Goal: Browse casually: Explore the website without a specific task or goal

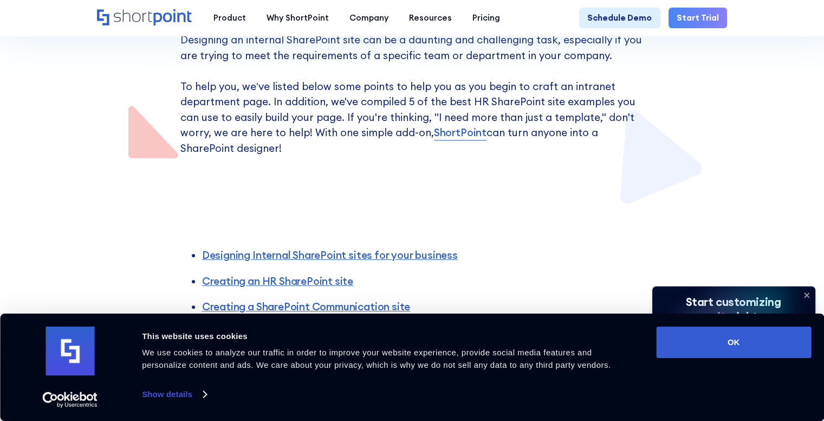
scroll to position [434, 0]
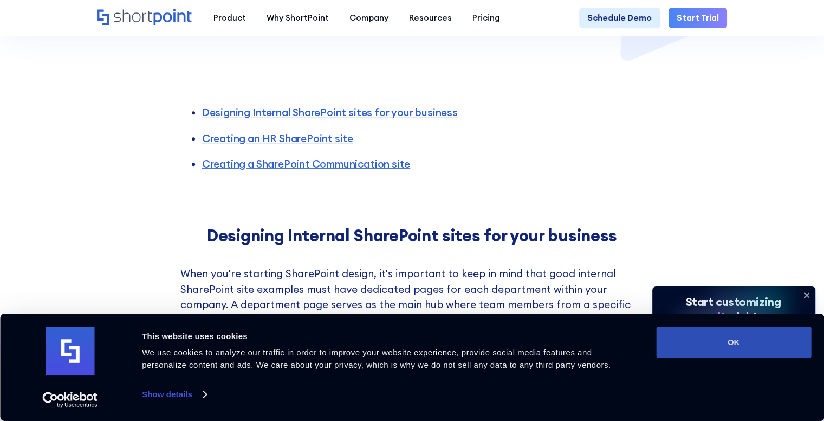
drag, startPoint x: 715, startPoint y: 345, endPoint x: 684, endPoint y: 345, distance: 30.9
click at [715, 345] on button "OK" at bounding box center [733, 341] width 155 height 31
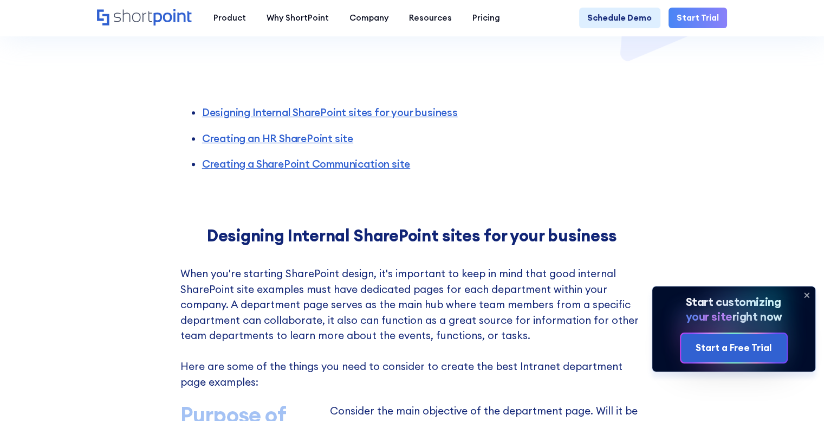
scroll to position [0, 0]
click at [808, 291] on icon at bounding box center [806, 294] width 17 height 17
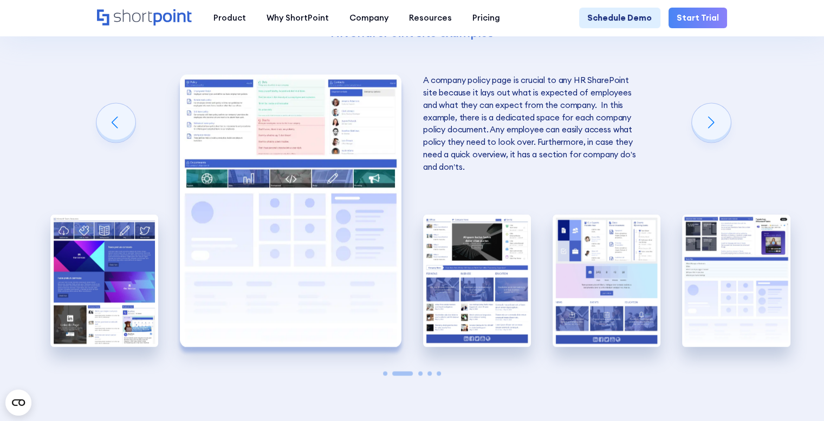
scroll to position [1897, 0]
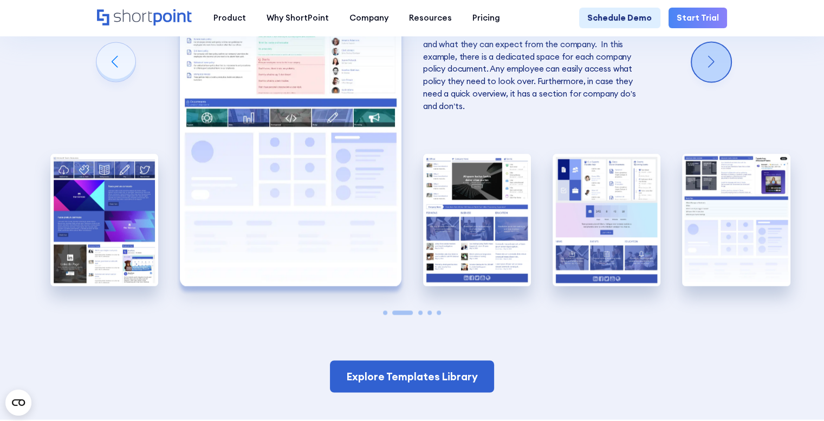
click at [714, 81] on div "Next slide" at bounding box center [711, 61] width 39 height 39
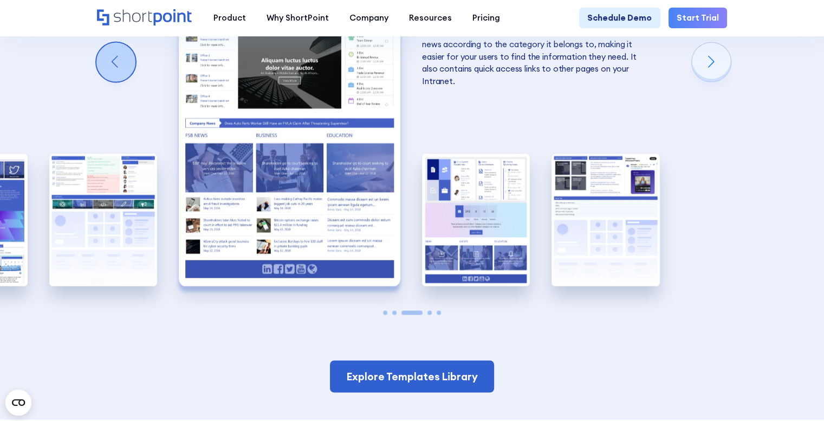
click at [122, 81] on div "Previous slide" at bounding box center [115, 61] width 39 height 39
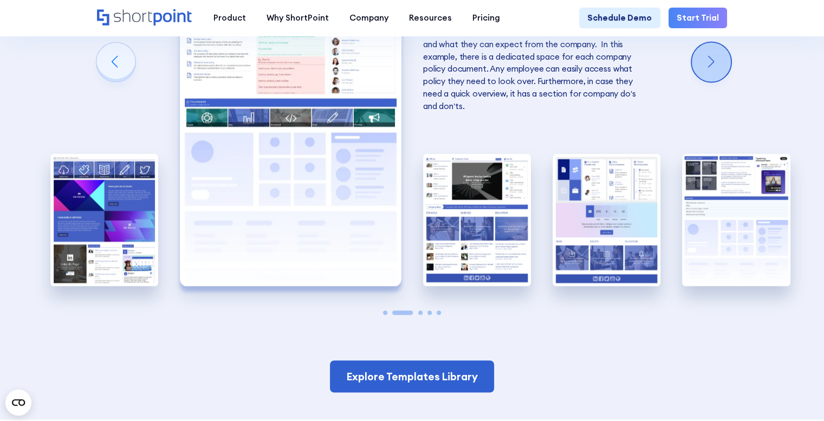
click at [717, 81] on div "Next slide" at bounding box center [711, 61] width 39 height 39
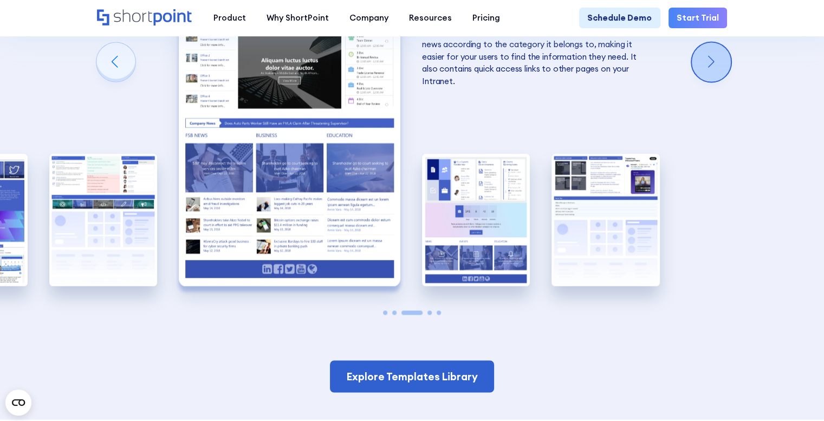
click at [714, 81] on div "Next slide" at bounding box center [711, 61] width 39 height 39
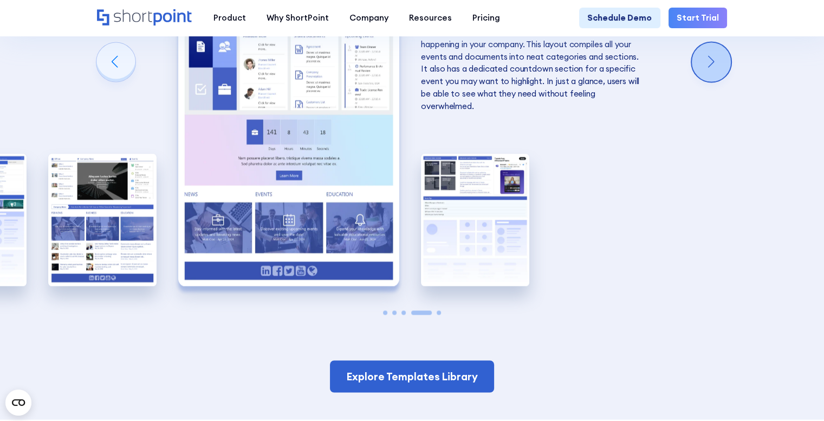
click at [714, 81] on div "Next slide" at bounding box center [711, 61] width 39 height 39
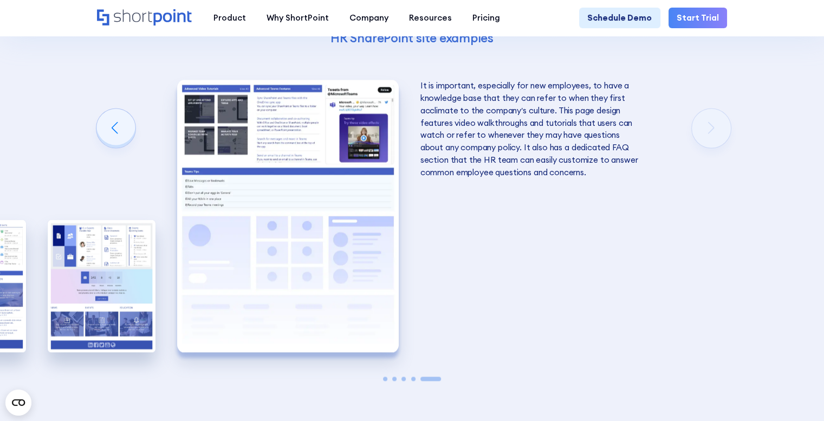
scroll to position [1843, 0]
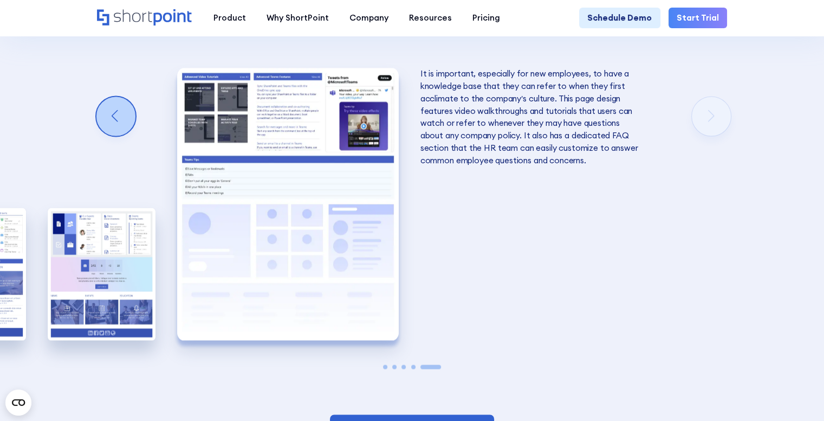
click at [110, 136] on div "Previous slide" at bounding box center [115, 115] width 39 height 39
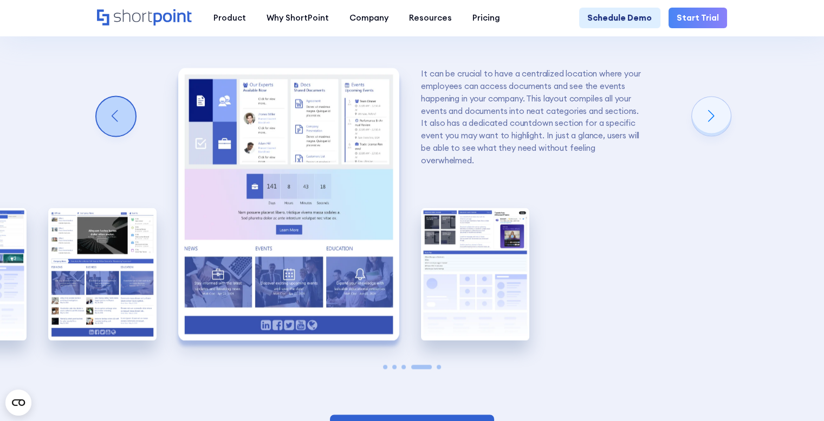
click at [110, 136] on div "Previous slide" at bounding box center [115, 115] width 39 height 39
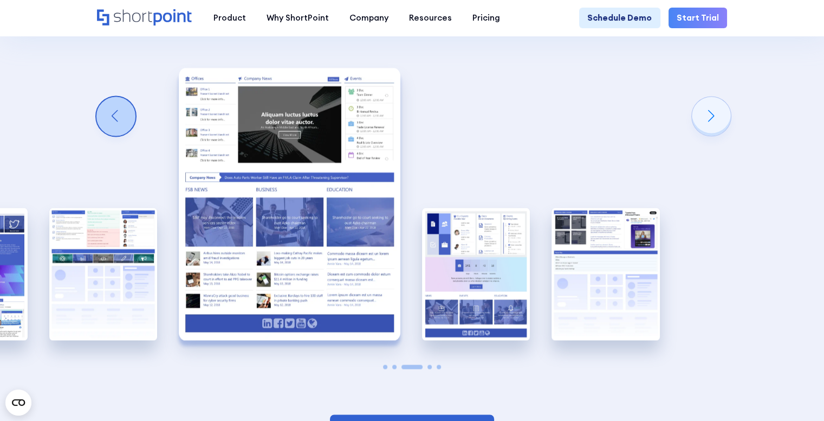
click at [111, 136] on div "Previous slide" at bounding box center [115, 115] width 39 height 39
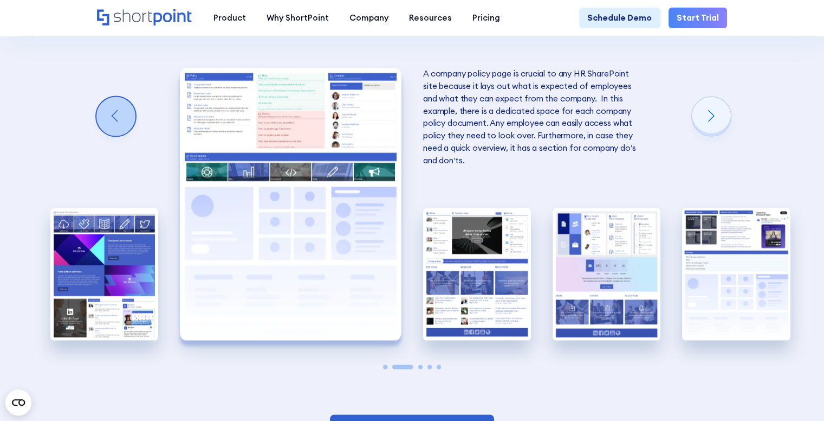
click at [111, 136] on div "Previous slide" at bounding box center [115, 115] width 39 height 39
